Goal: Transaction & Acquisition: Book appointment/travel/reservation

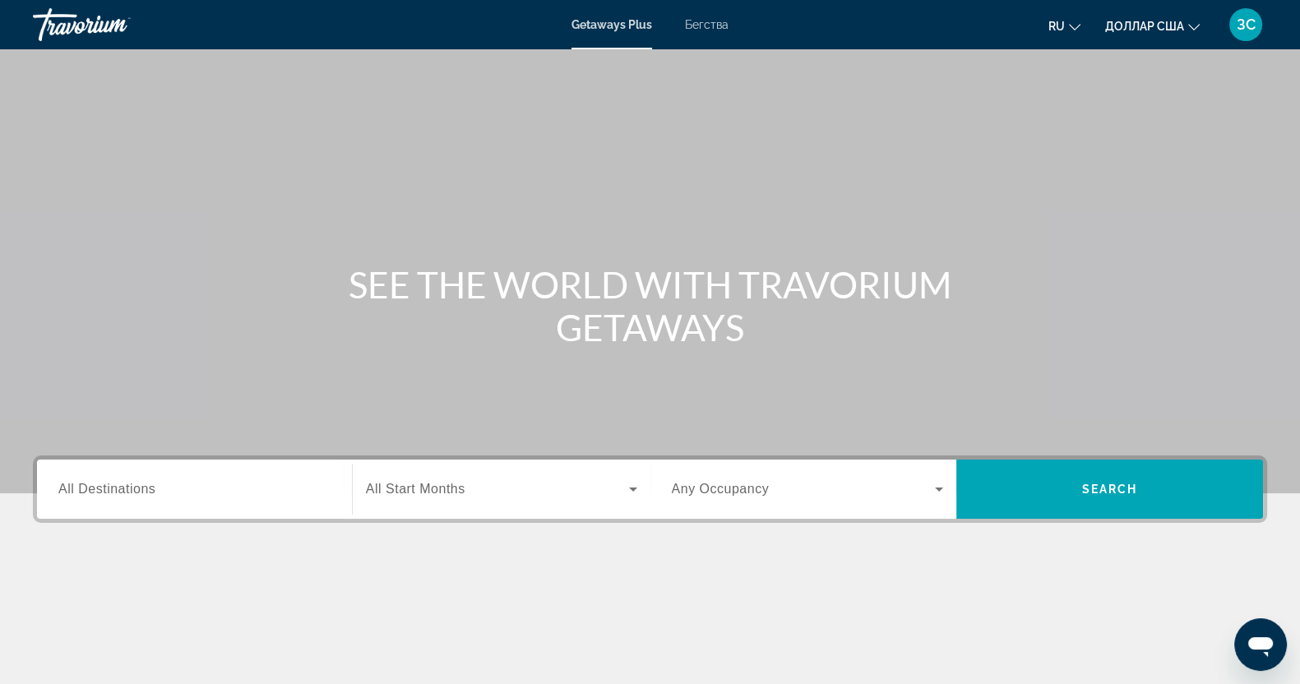
click at [666, 170] on div "Основное содержание" at bounding box center [650, 247] width 1300 height 494
click at [707, 18] on font "Бегства" at bounding box center [707, 24] width 44 height 13
click at [147, 478] on div "Search widget" at bounding box center [194, 489] width 272 height 47
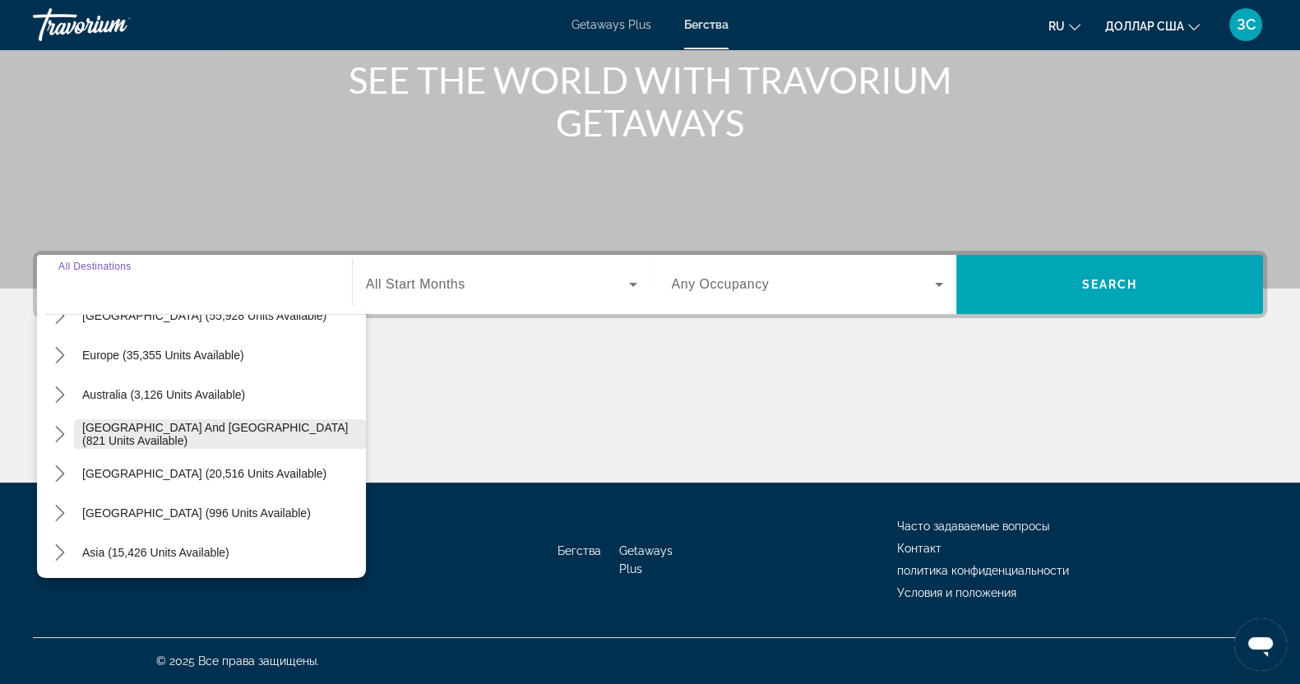
scroll to position [205, 0]
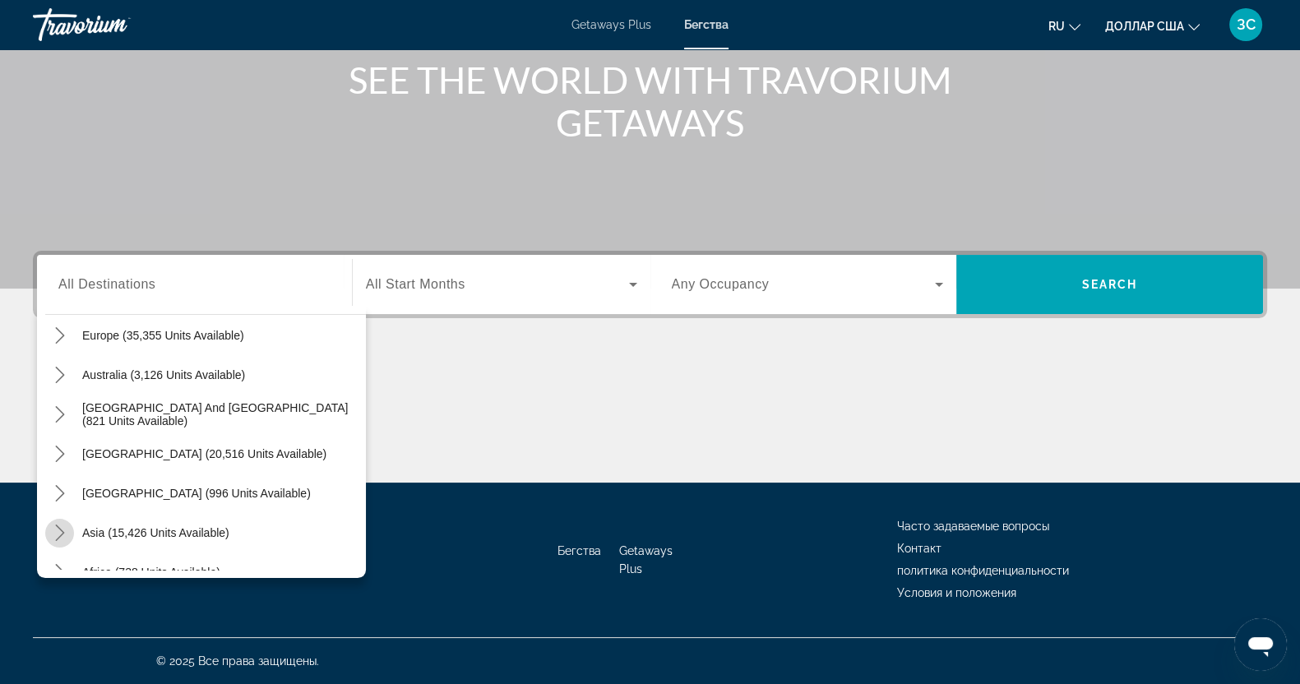
click at [63, 527] on icon "Toggle Asia (15,426 units available) submenu" at bounding box center [60, 533] width 16 height 16
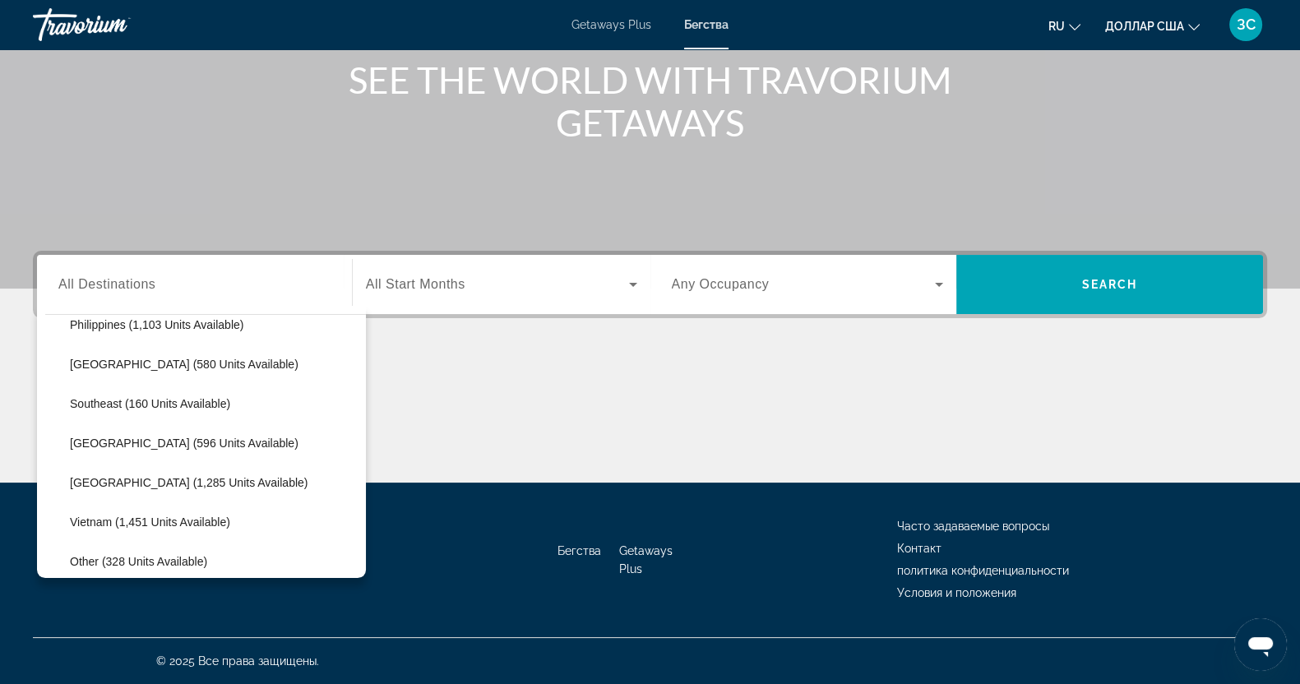
scroll to position [813, 0]
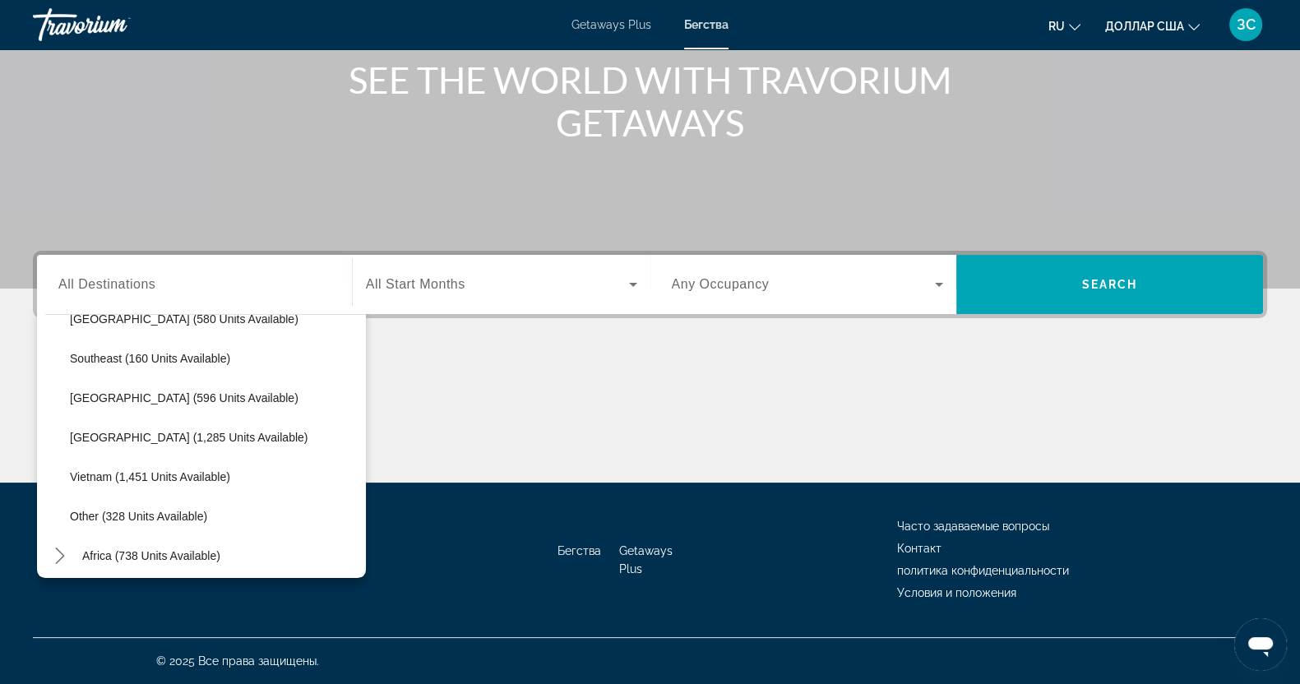
click at [107, 479] on span "Vietnam (1,451 units available)" at bounding box center [150, 476] width 160 height 13
type input "**********"
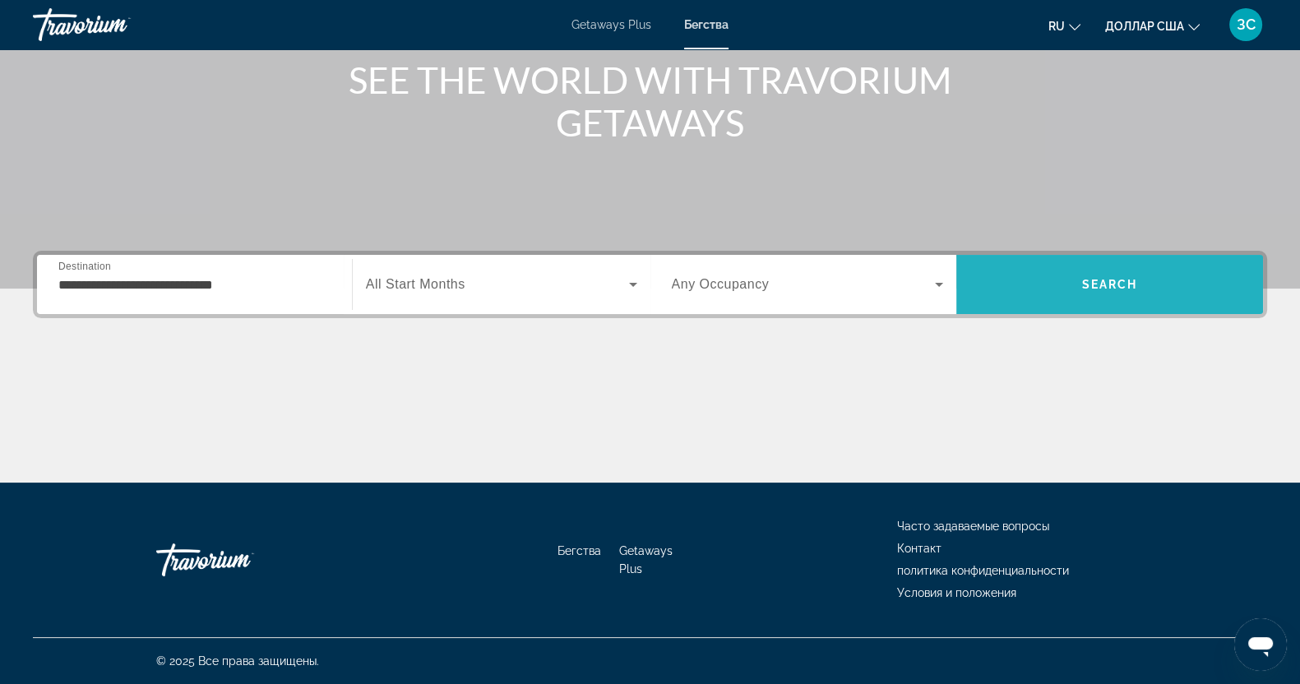
click at [1110, 285] on span "Search" at bounding box center [1110, 284] width 56 height 13
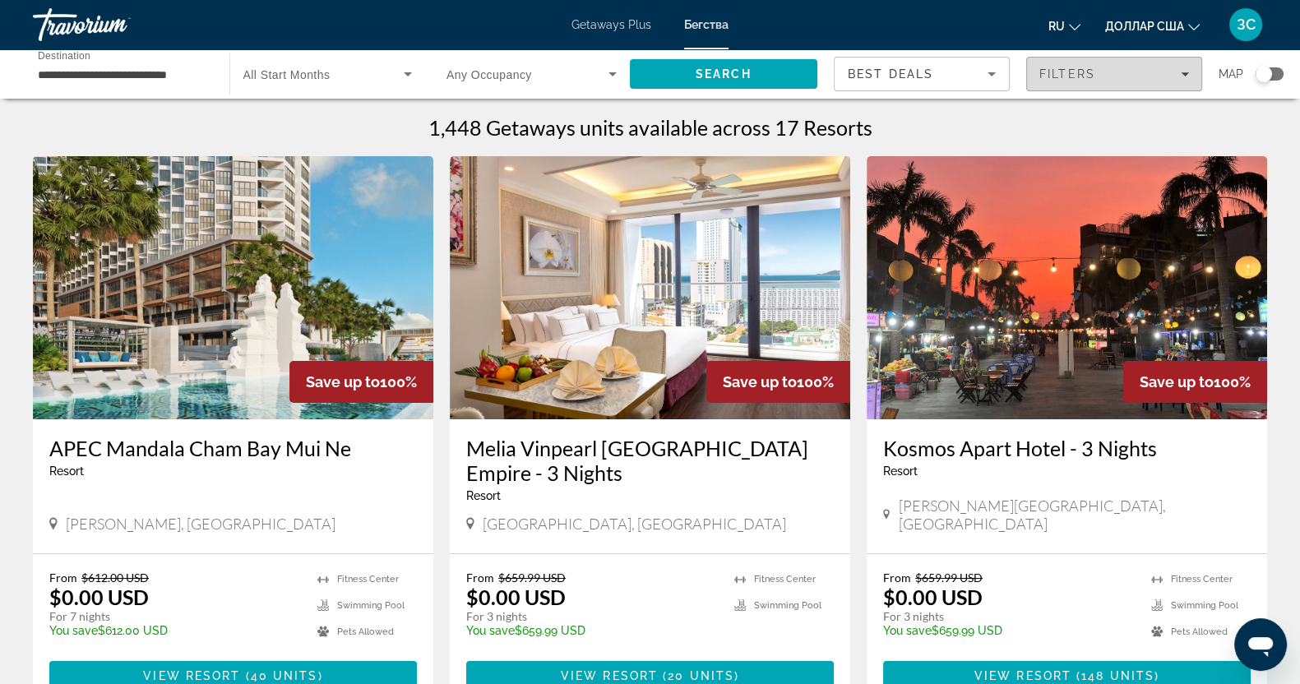
click at [1184, 67] on div "Filters" at bounding box center [1115, 73] width 150 height 13
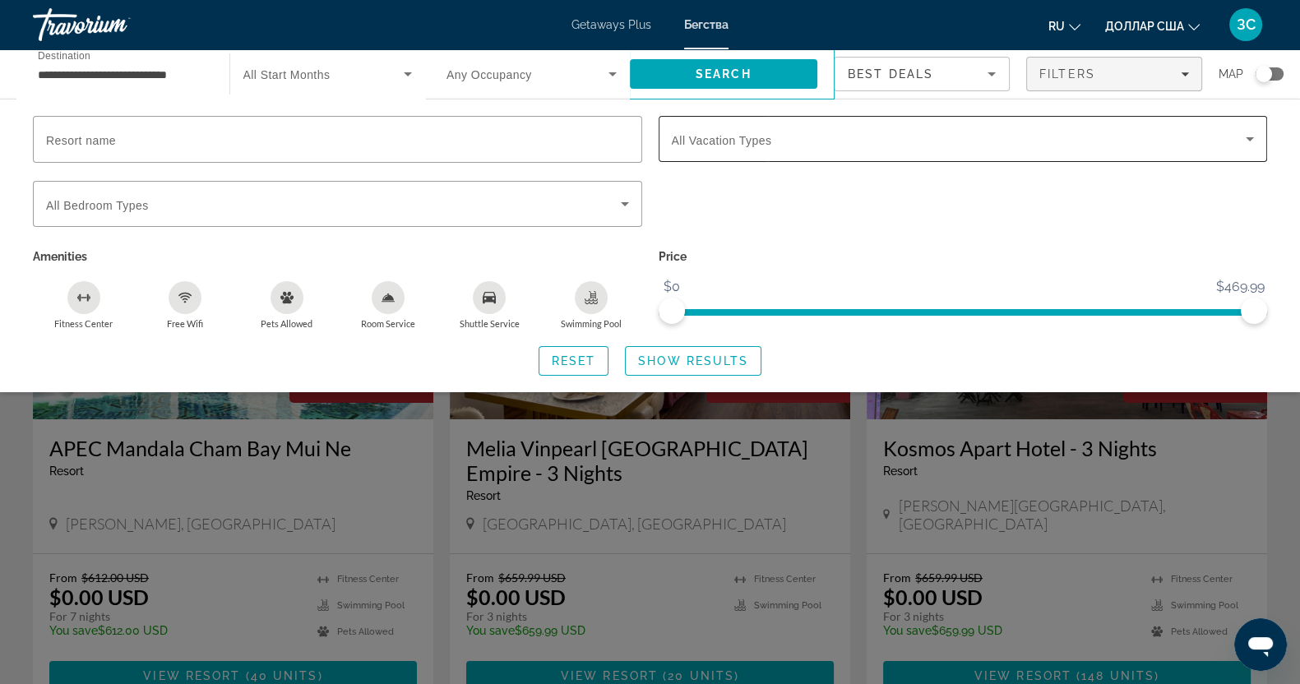
click at [1256, 135] on icon "Search widget" at bounding box center [1250, 139] width 20 height 20
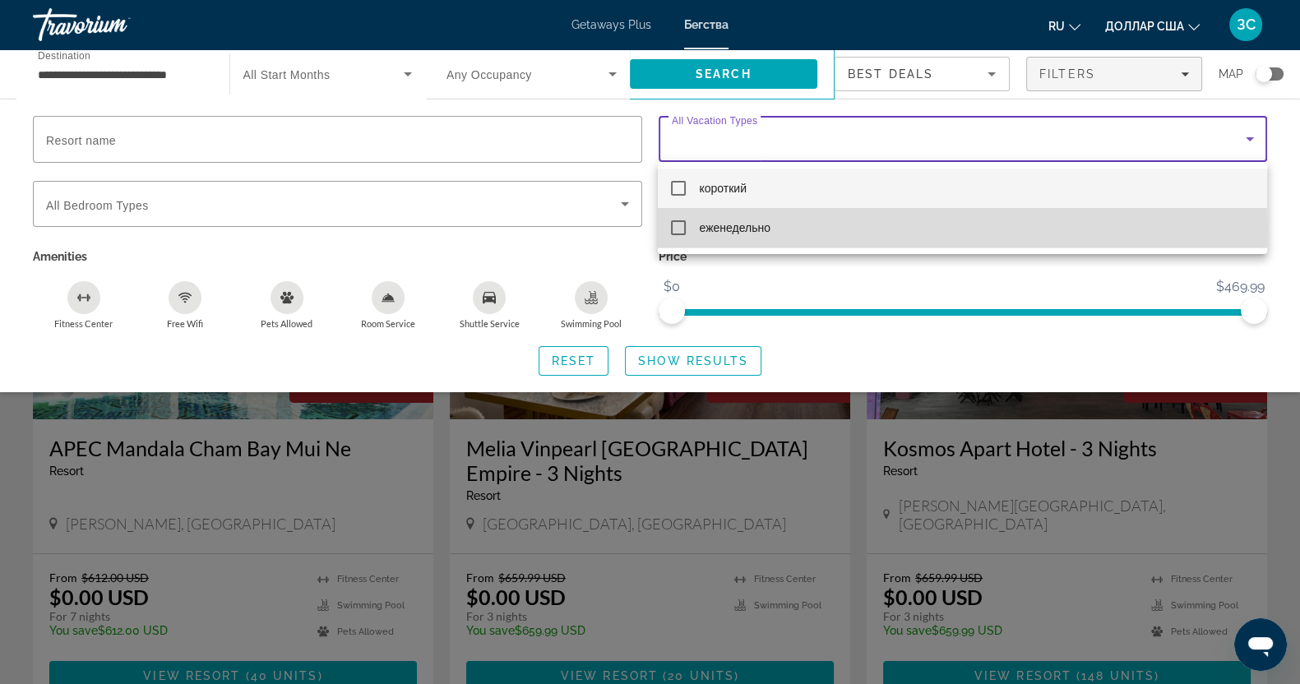
click at [676, 228] on mat-pseudo-checkbox at bounding box center [678, 227] width 15 height 15
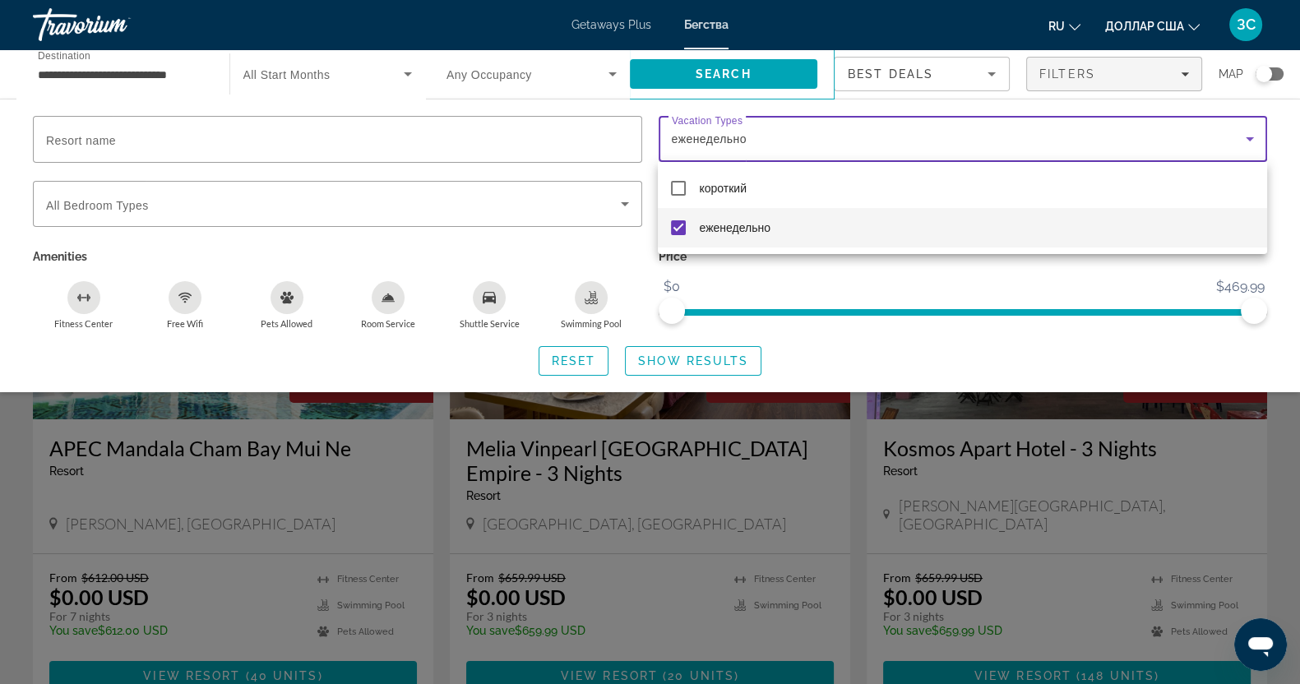
click at [682, 359] on div at bounding box center [650, 342] width 1300 height 684
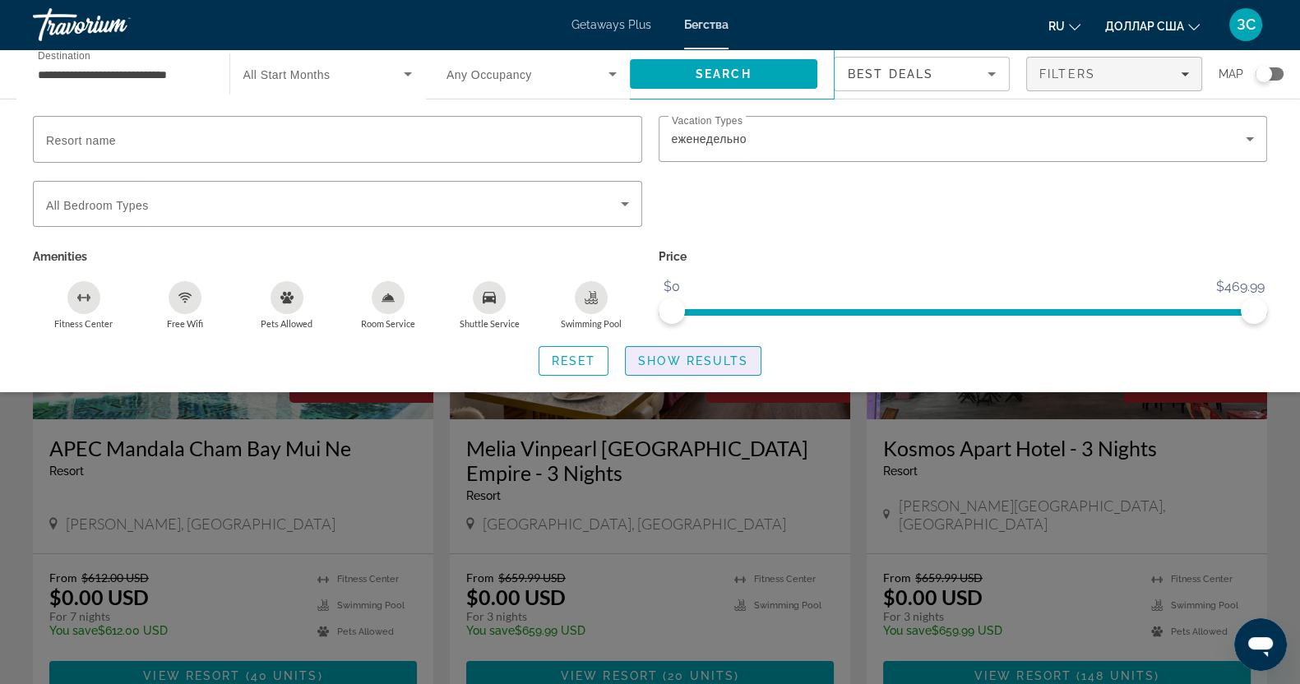
click at [682, 359] on span "Show Results" at bounding box center [693, 361] width 110 height 13
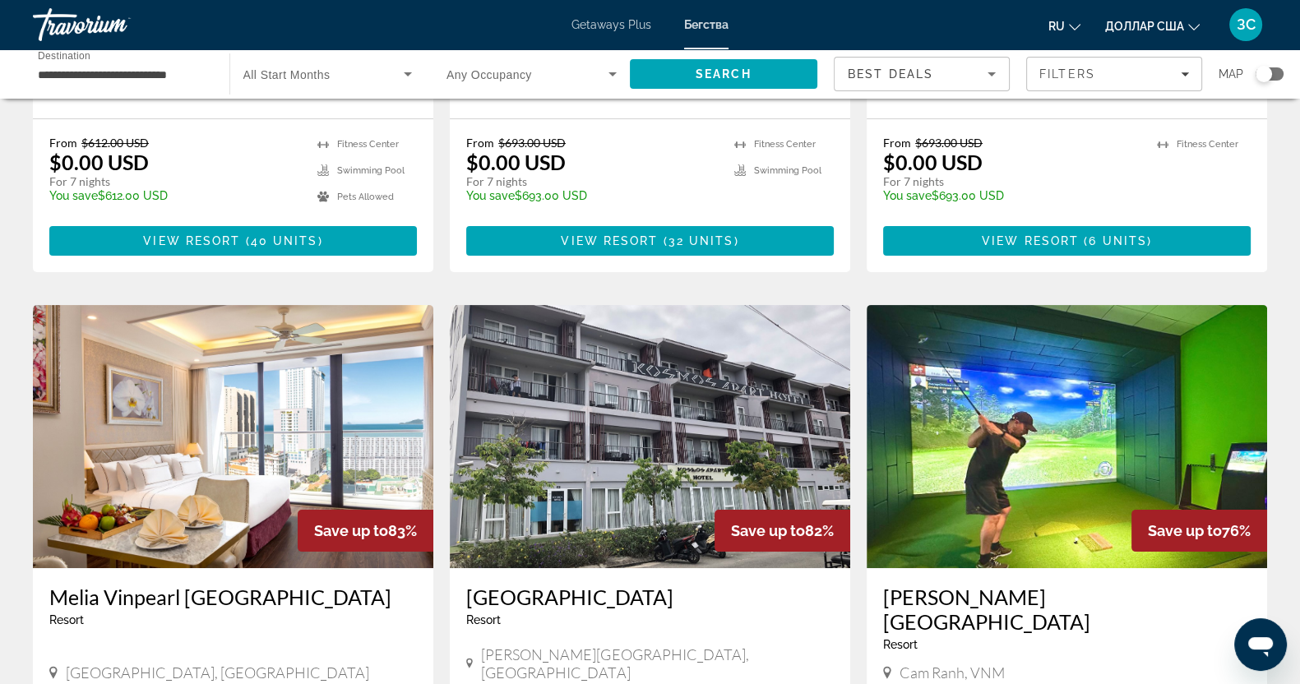
scroll to position [514, 0]
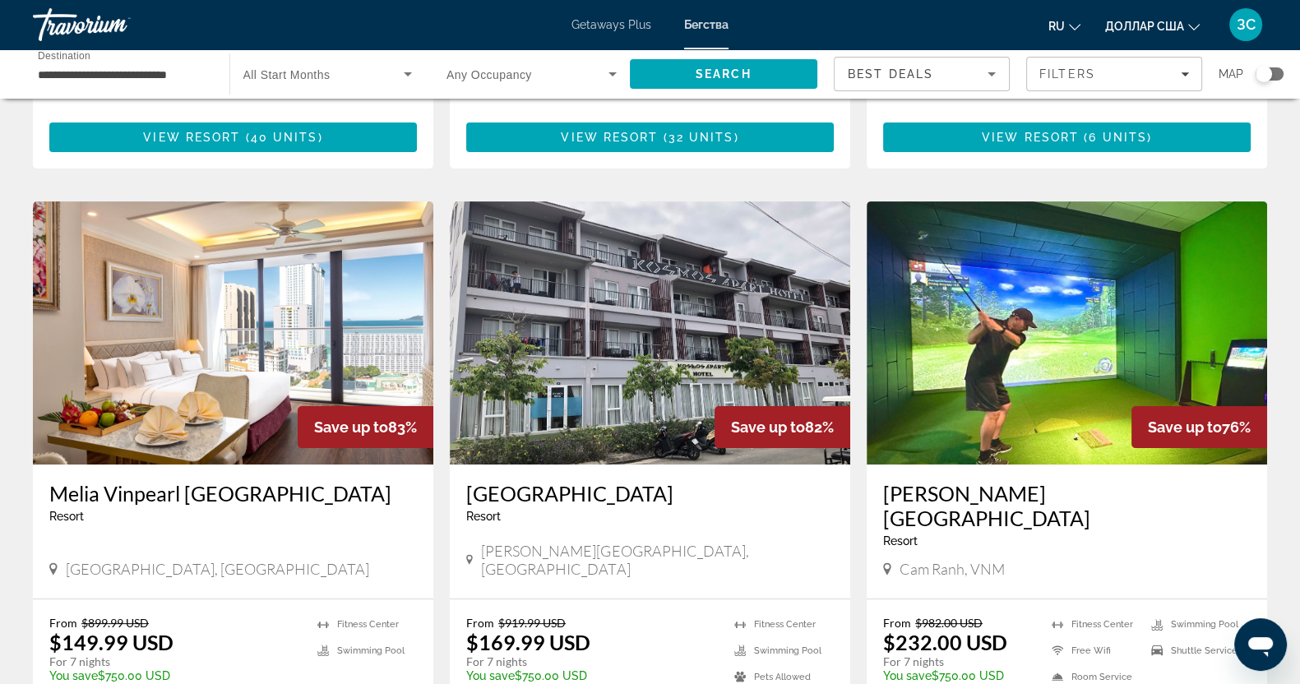
click at [1008, 318] on img "Основное содержание" at bounding box center [1067, 333] width 401 height 263
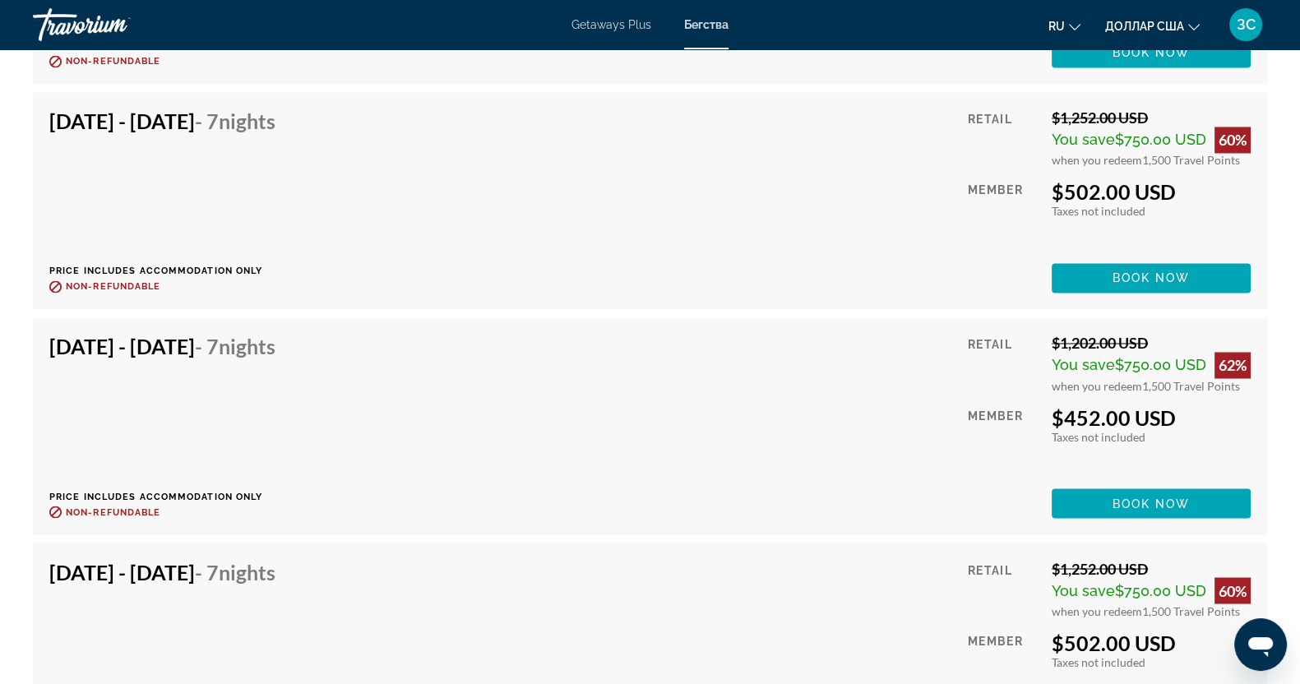
scroll to position [11309, 0]
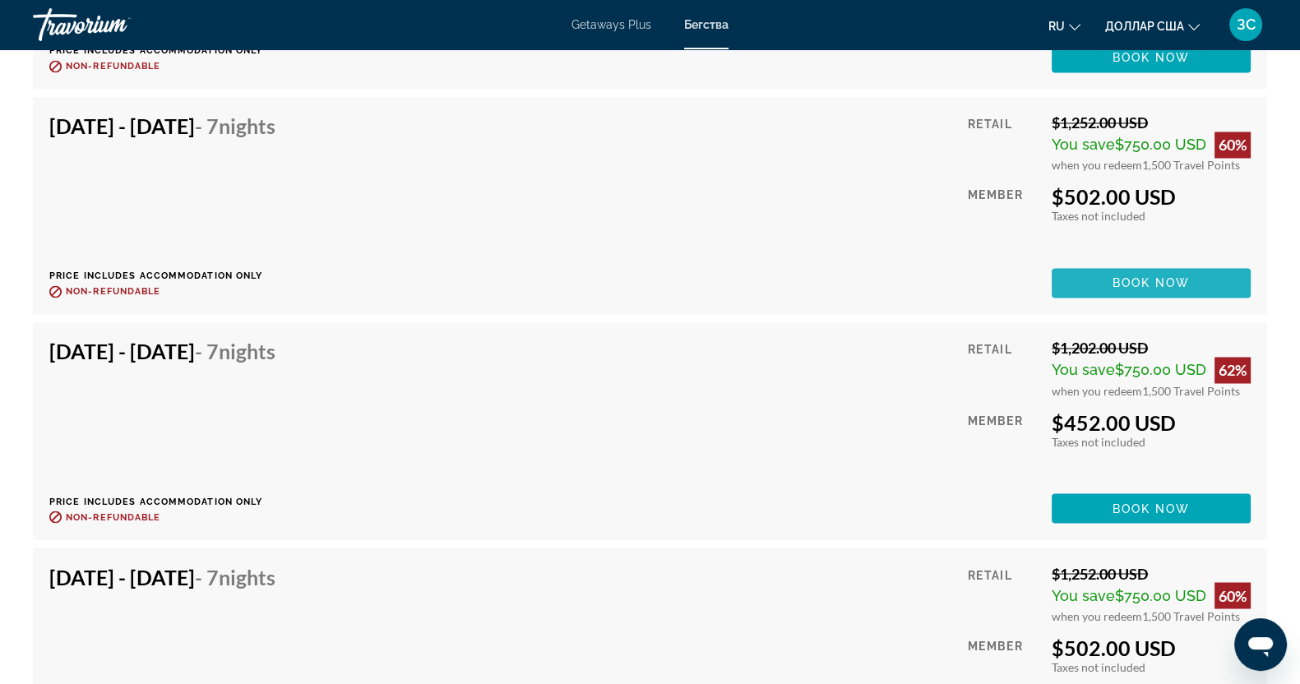
click at [1166, 263] on span "Основное содержание" at bounding box center [1151, 282] width 199 height 39
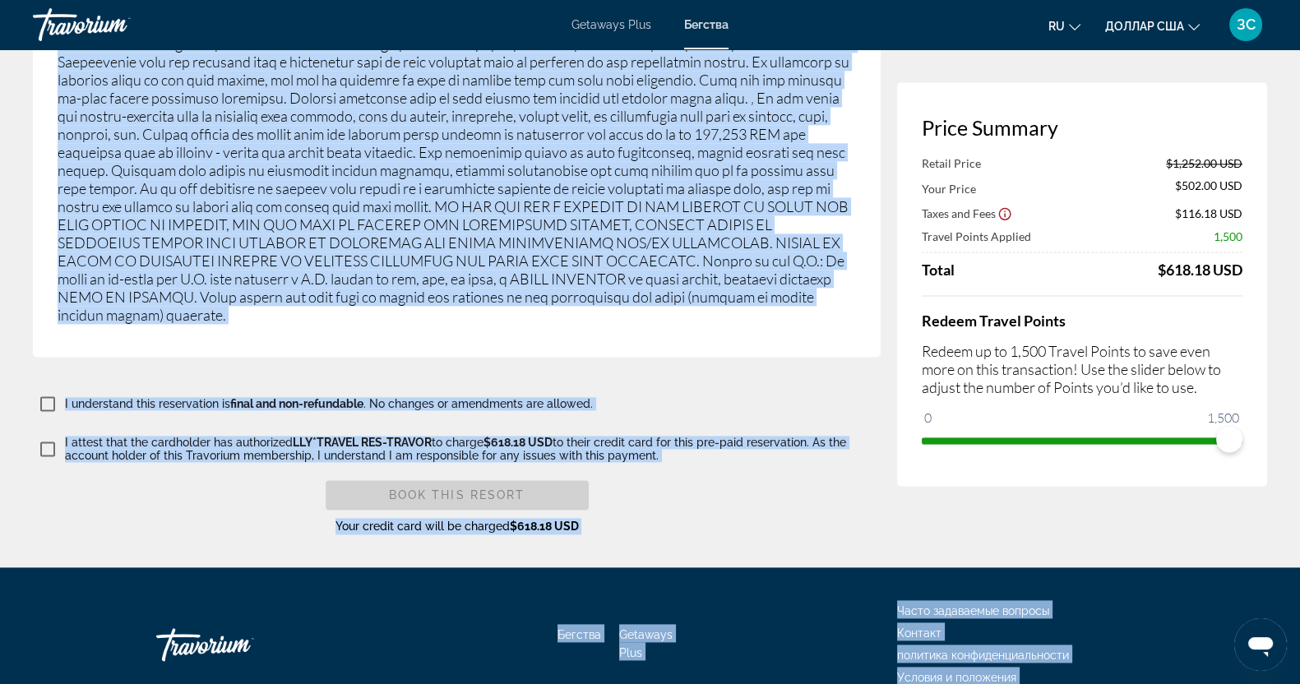
scroll to position [2746, 0]
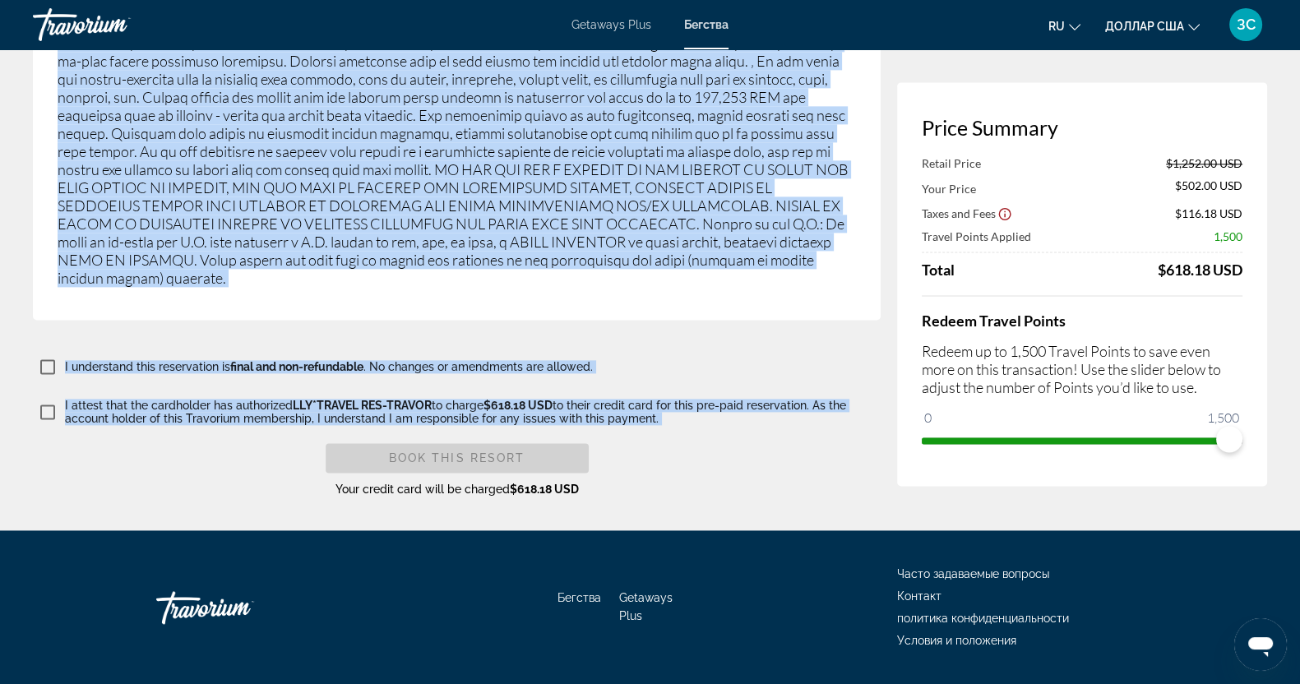
drag, startPoint x: 49, startPoint y: 211, endPoint x: 680, endPoint y: 397, distance: 657.7
copy div "Fee Advisements REQUIRED SURCHARGES (energy, accommodations/occupancy tax, bed …"
